Goal: Information Seeking & Learning: Learn about a topic

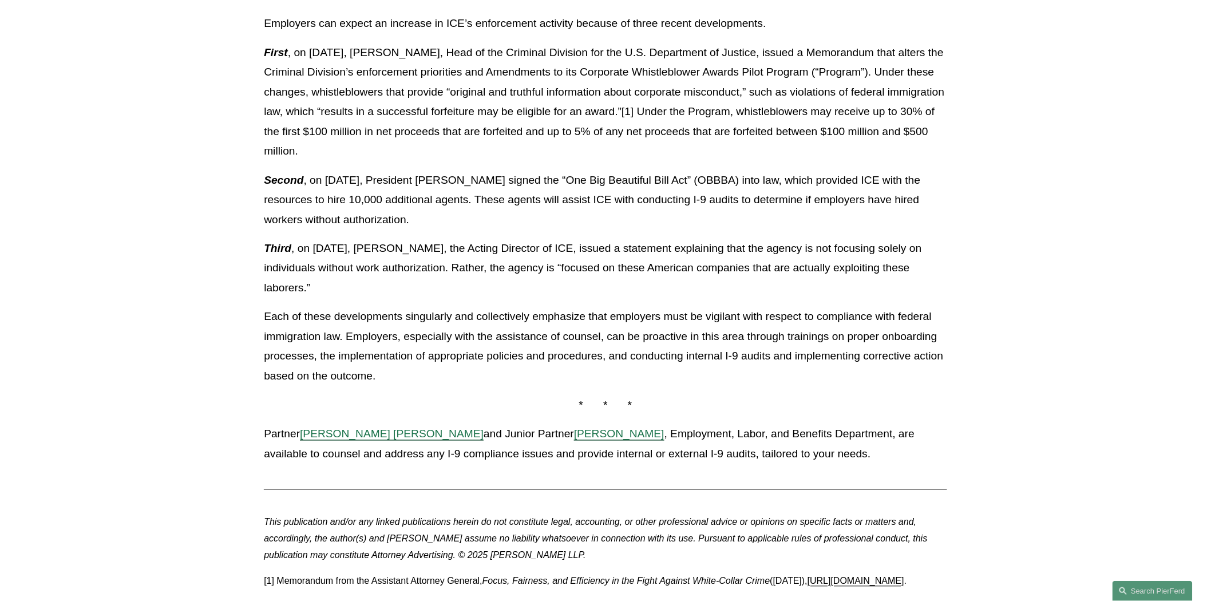
scroll to position [847, 0]
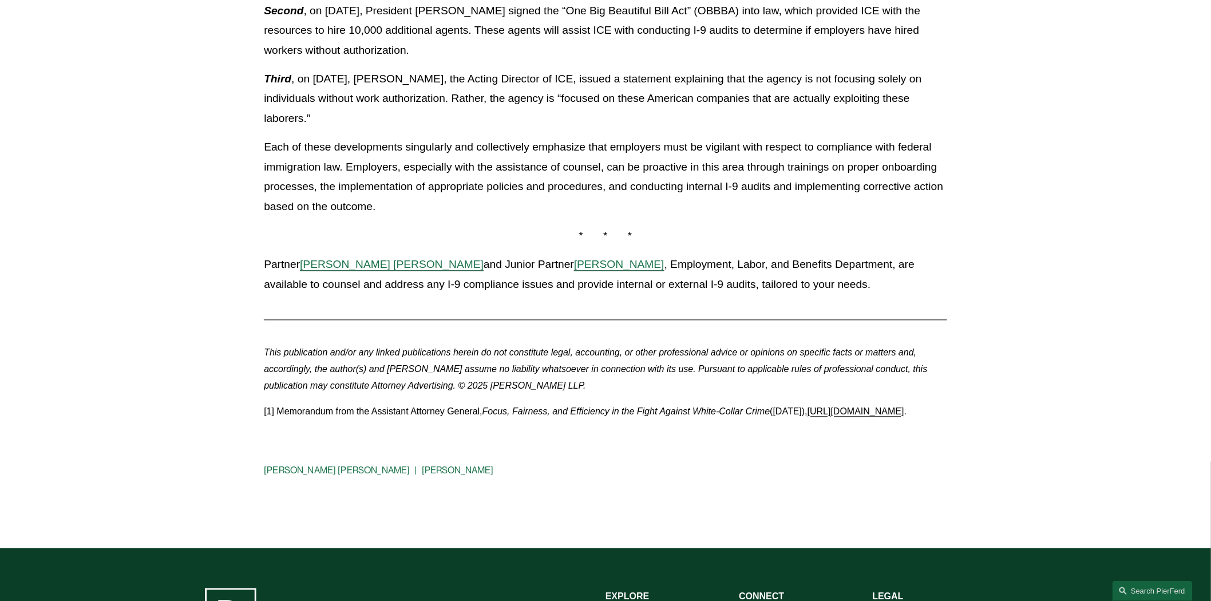
drag, startPoint x: 597, startPoint y: 279, endPoint x: 815, endPoint y: 454, distance: 280.0
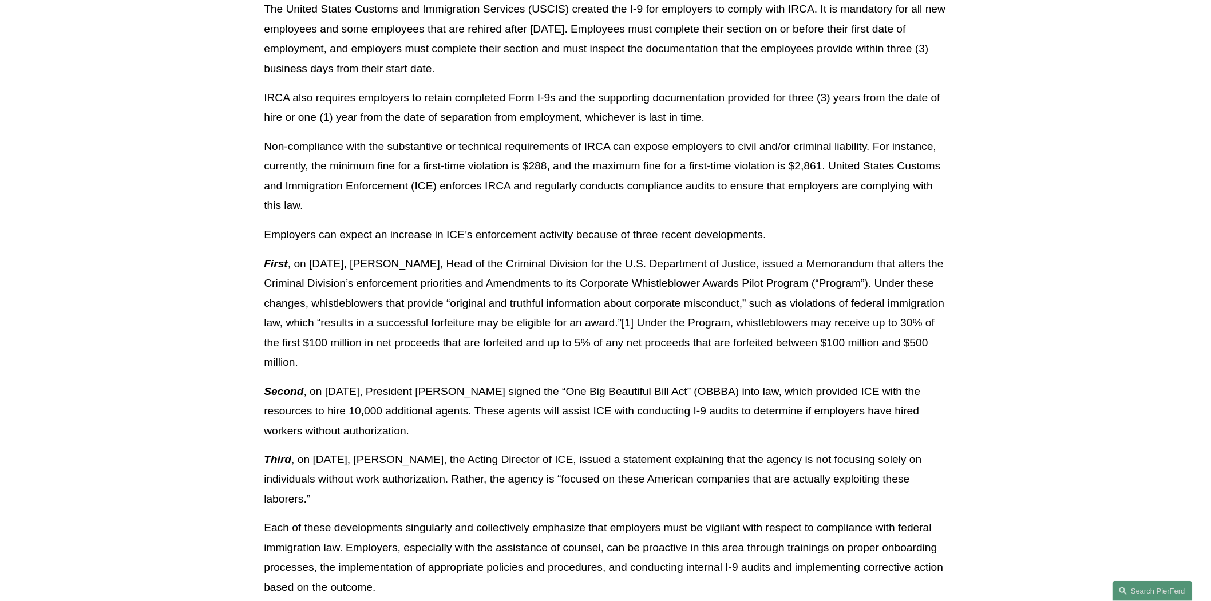
scroll to position [678, 0]
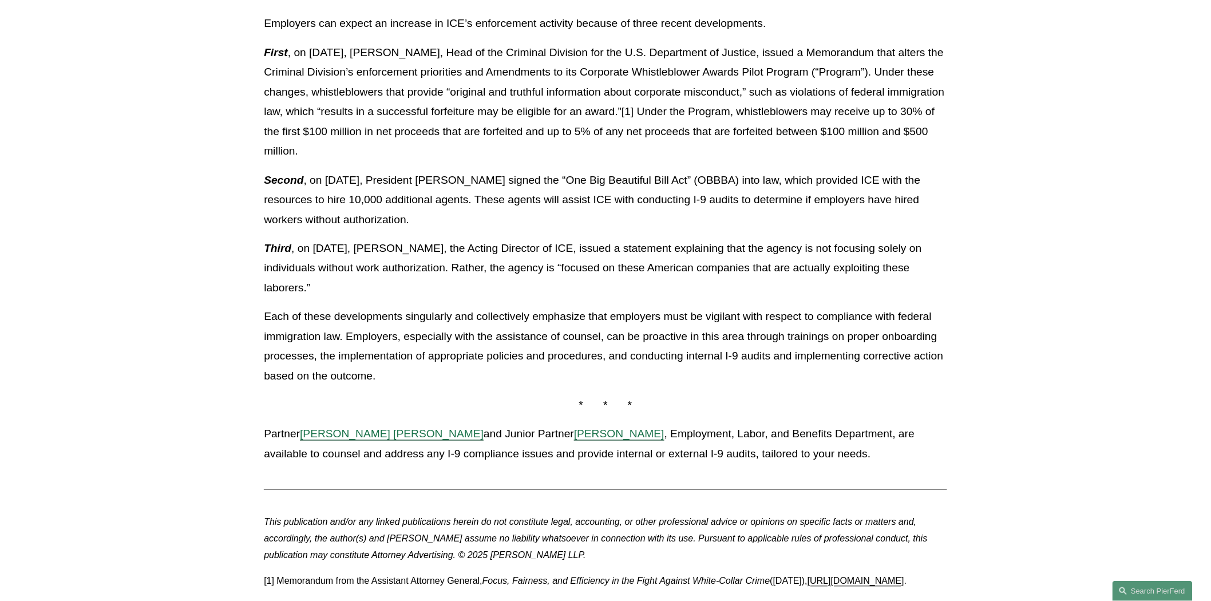
click at [361, 135] on p "First , on [DATE], [PERSON_NAME], Head of the Criminal Division for the U.S. De…" at bounding box center [605, 102] width 683 height 118
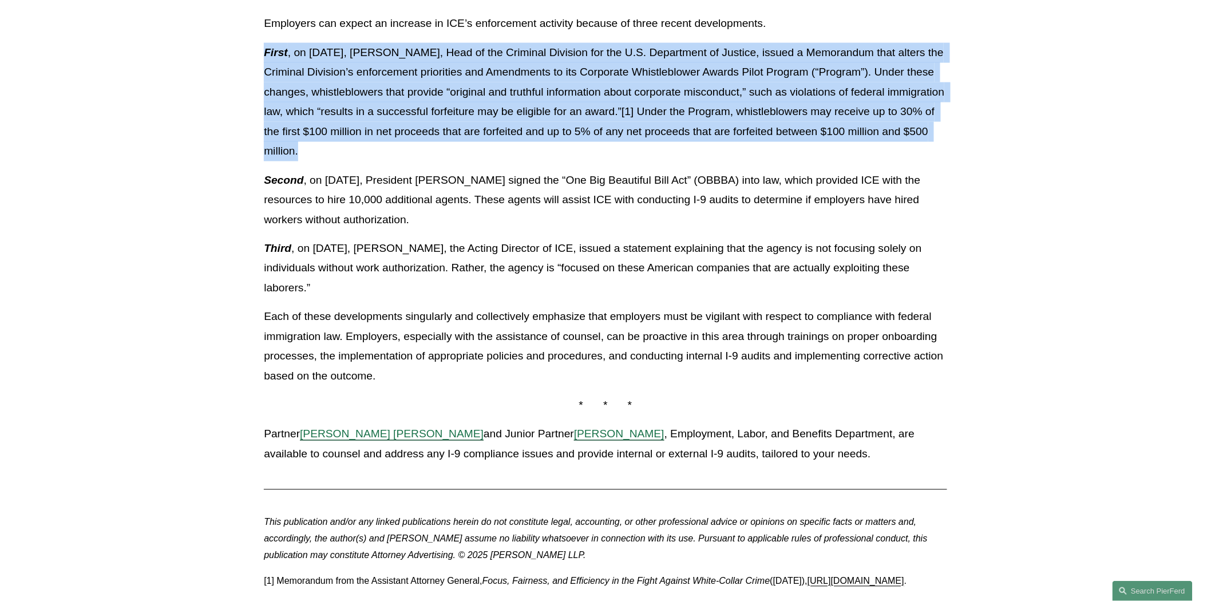
click at [361, 135] on p "First , on [DATE], [PERSON_NAME], Head of the Criminal Division for the U.S. De…" at bounding box center [605, 102] width 683 height 118
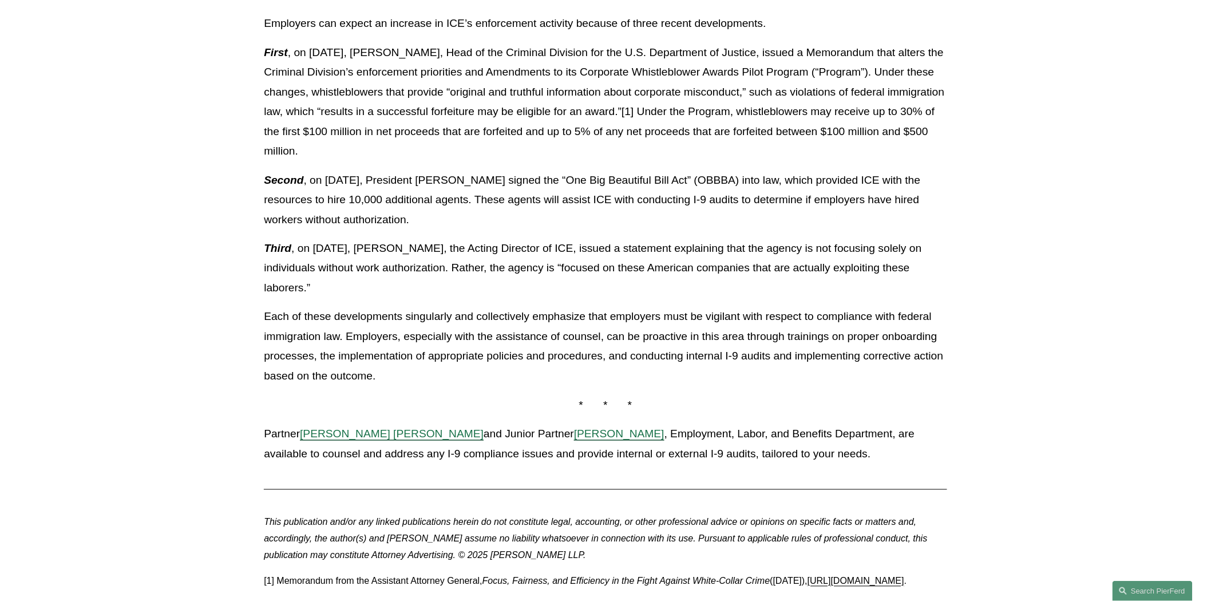
click at [336, 193] on p "Second , on [DATE], President [PERSON_NAME] signed the “One Big Beautiful Bill …" at bounding box center [605, 201] width 683 height 60
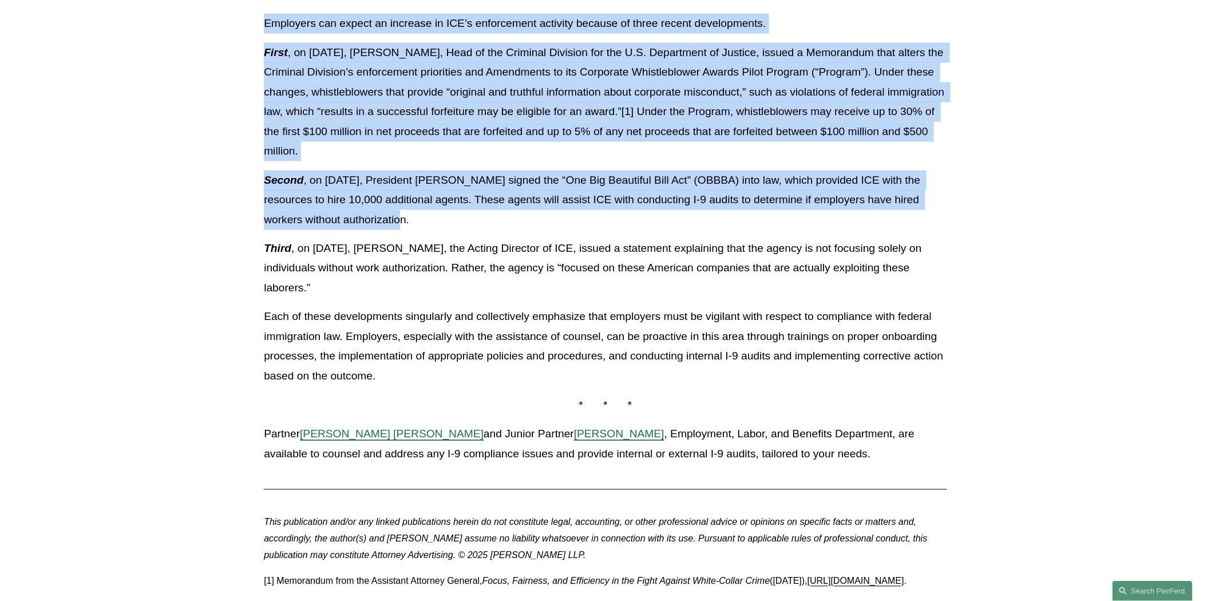
drag, startPoint x: 453, startPoint y: 214, endPoint x: 216, endPoint y: 27, distance: 301.5
click at [216, 27] on article "Back to Insights ICE and I-9 Audits – The Stakes Have Never Been Higher for Emp…" at bounding box center [605, 69] width 1211 height 1297
